Goal: Information Seeking & Learning: Learn about a topic

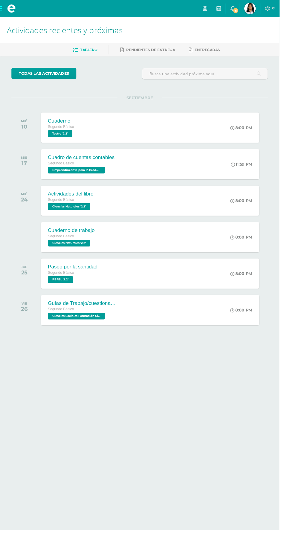
click at [270, 16] on link "Kerly Sucely Mi Perfil" at bounding box center [262, 9] width 22 height 18
click at [250, 11] on span "6" at bounding box center [247, 11] width 7 height 7
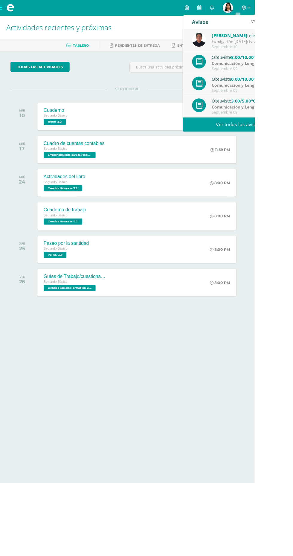
click at [292, 39] on div "Manuel Agustín te envió un aviso" at bounding box center [284, 41] width 83 height 8
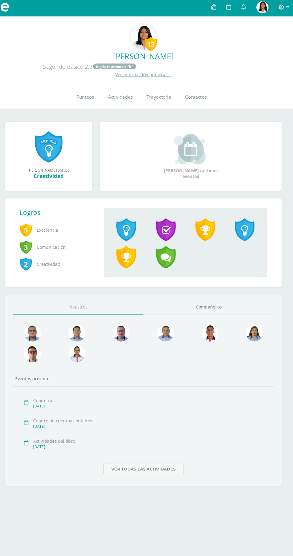
click at [247, 9] on link at bounding box center [244, 9] width 14 height 18
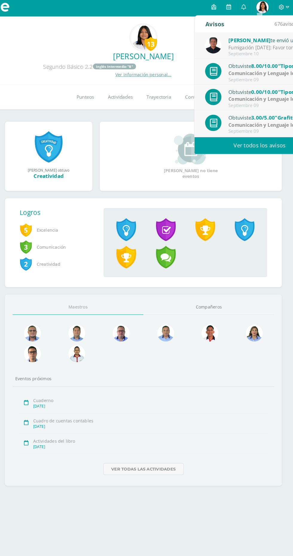
click at [258, 46] on div "Fumigación [DATE]: Favor tomar en consideración la información referida." at bounding box center [270, 48] width 83 height 7
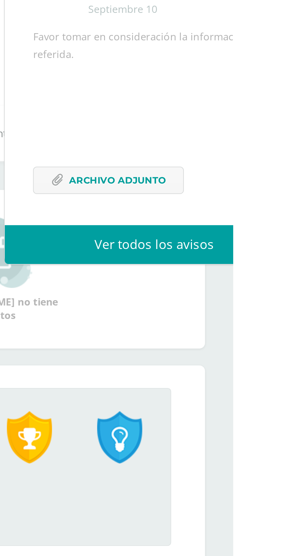
scroll to position [40, 0]
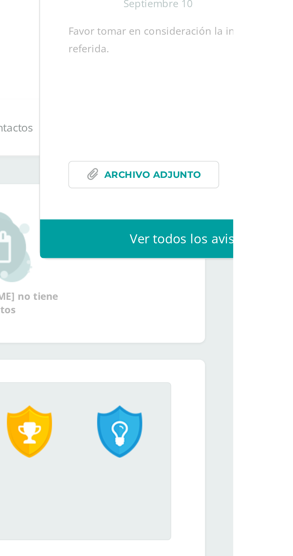
click at [265, 117] on span "Archivo Adjunto" at bounding box center [258, 116] width 41 height 11
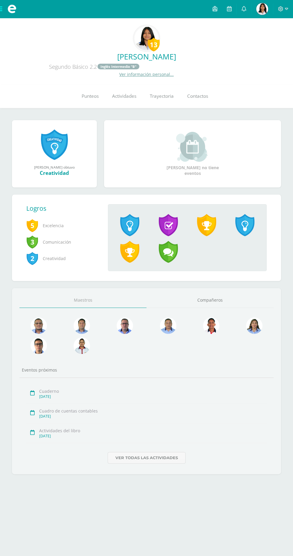
click at [261, 13] on img at bounding box center [262, 9] width 12 height 12
click at [7, 14] on span at bounding box center [12, 9] width 24 height 18
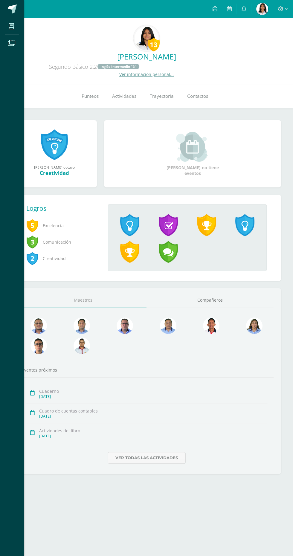
click at [12, 34] on link "Mis cursos" at bounding box center [12, 26] width 14 height 17
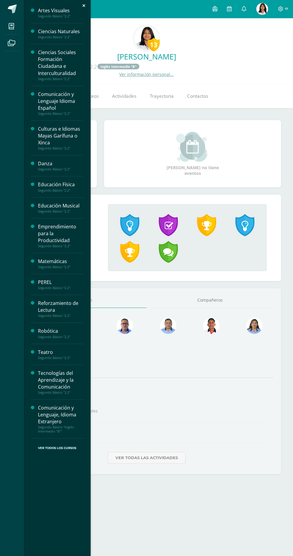
click at [57, 235] on div "Emprendimiento para la Productividad" at bounding box center [60, 233] width 45 height 21
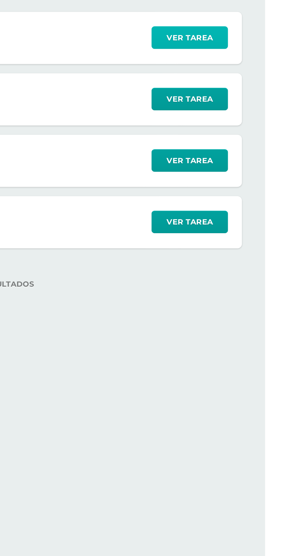
click at [269, 131] on button "Ver tarea" at bounding box center [253, 135] width 39 height 12
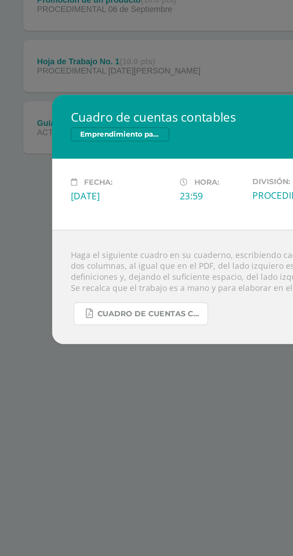
click at [92, 329] on span "CUADRO DE CUENTAS CONTABLES.pdf" at bounding box center [77, 326] width 54 height 5
